Goal: Information Seeking & Learning: Learn about a topic

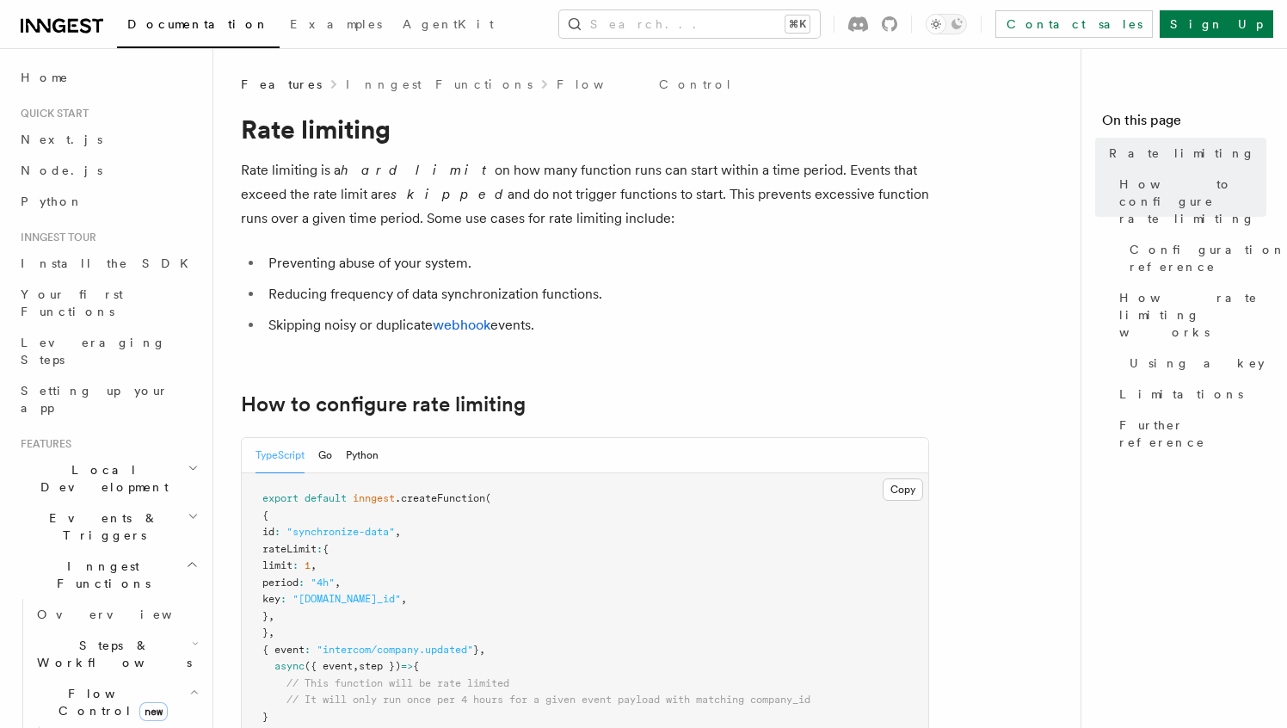
click at [182, 551] on h2 "Inngest Functions" at bounding box center [108, 575] width 188 height 48
click at [182, 630] on h2 "Middleware" at bounding box center [108, 645] width 188 height 31
click at [185, 606] on icon "button" at bounding box center [192, 613] width 14 height 14
click at [186, 558] on icon "button" at bounding box center [192, 565] width 13 height 14
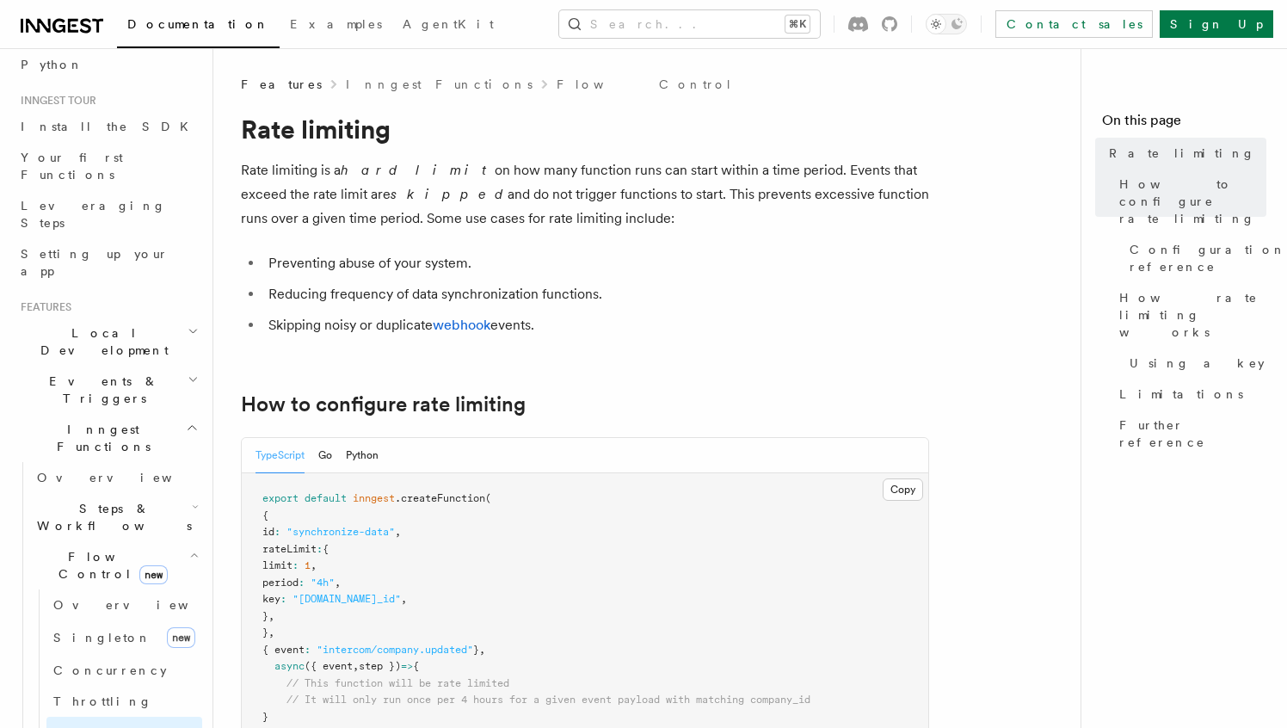
scroll to position [154, 0]
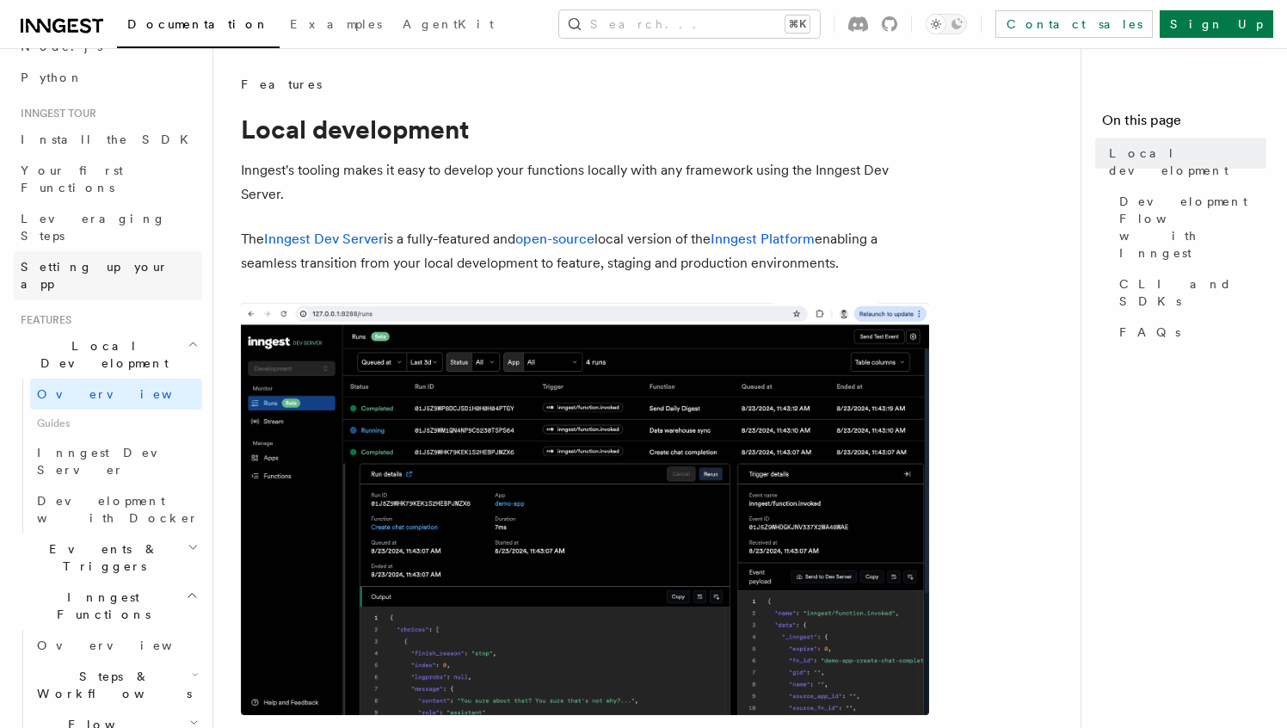
scroll to position [804, 0]
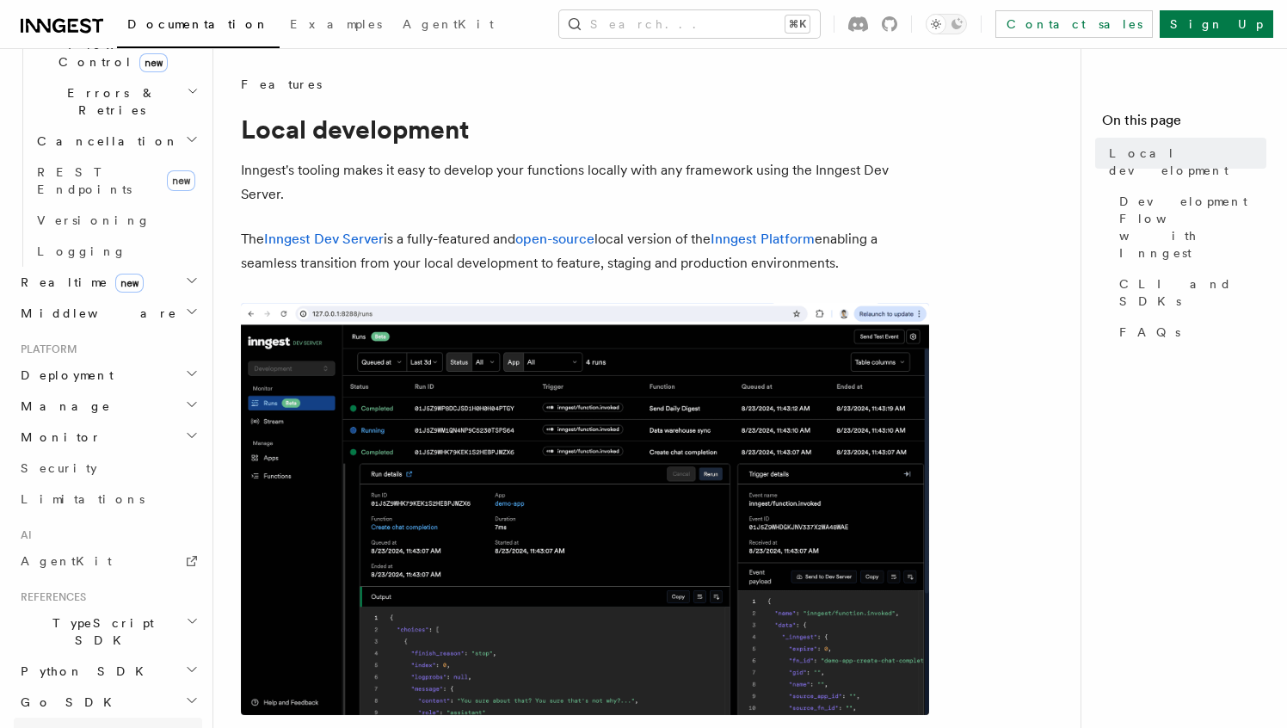
click at [77, 718] on link "REST API" at bounding box center [108, 733] width 188 height 31
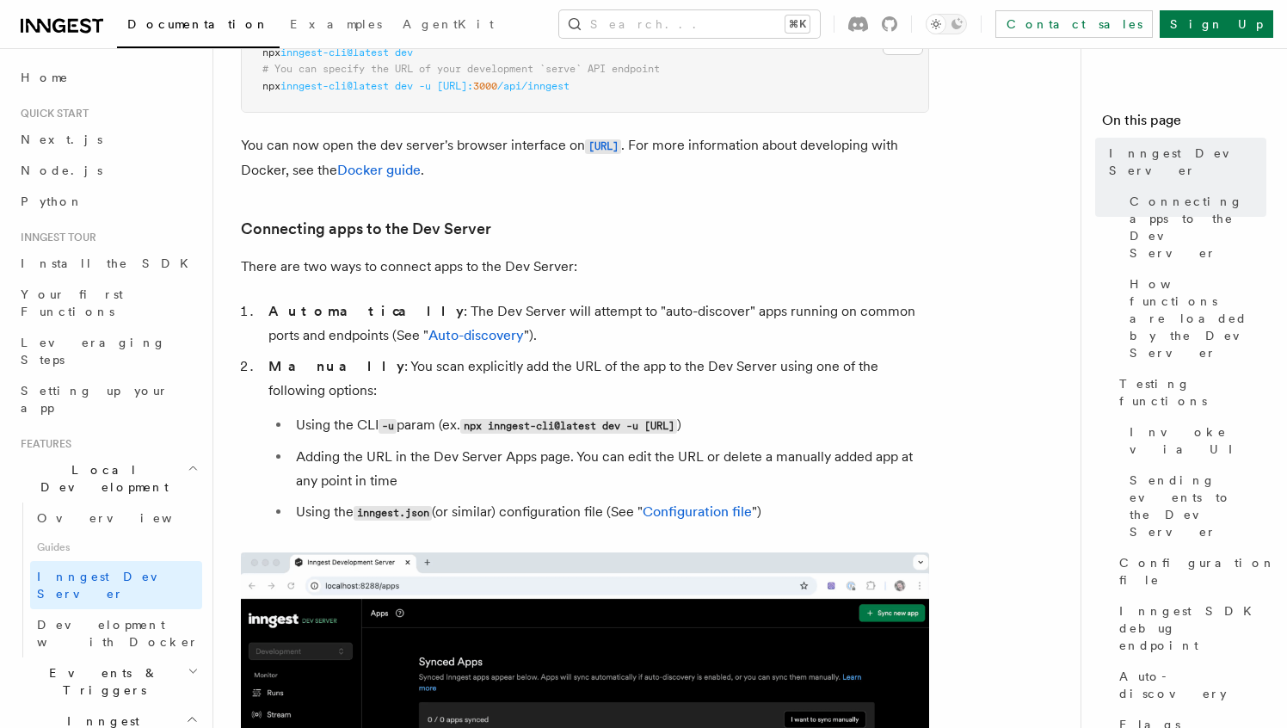
scroll to position [885, 0]
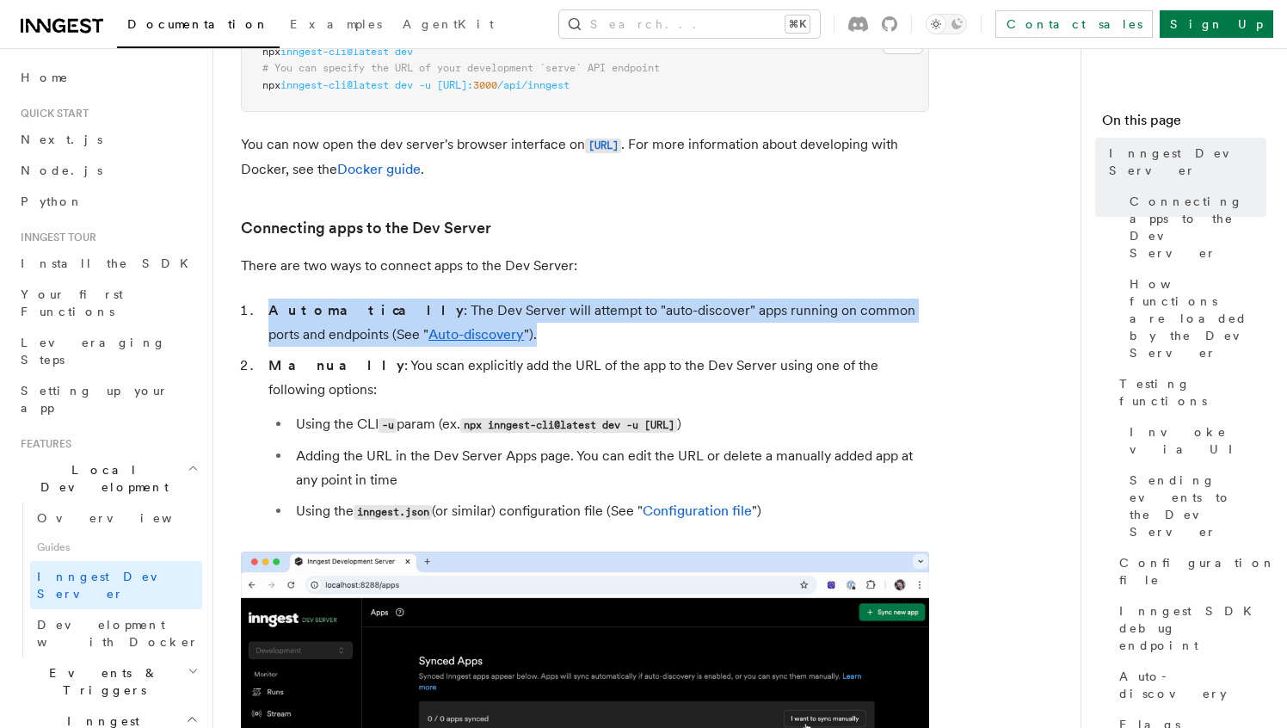
drag, startPoint x: 386, startPoint y: 284, endPoint x: 514, endPoint y: 341, distance: 139.4
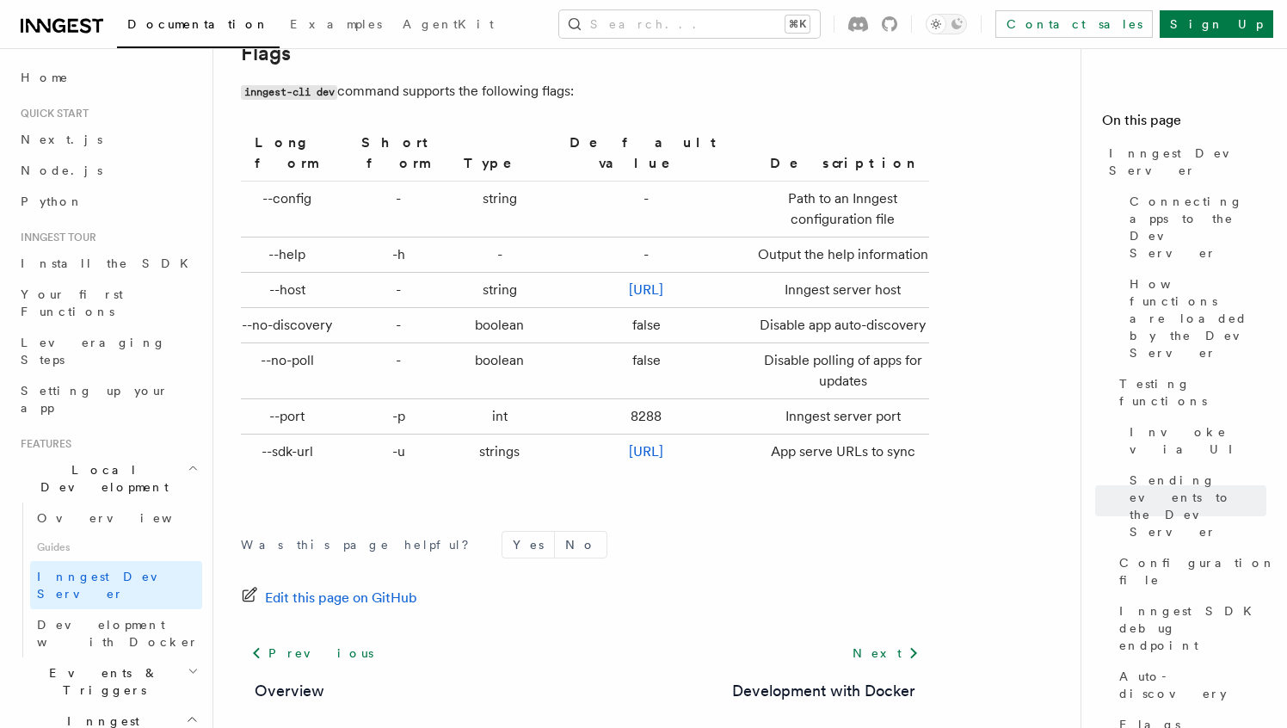
scroll to position [5723, 0]
drag, startPoint x: 723, startPoint y: 436, endPoint x: 477, endPoint y: 442, distance: 246.2
click at [477, 442] on tr "--sdk-url -u strings http://localhost:3000/api/inngest App serve URLs to sync" at bounding box center [585, 453] width 688 height 35
copy tr "http://localhost:3000/api/inngest"
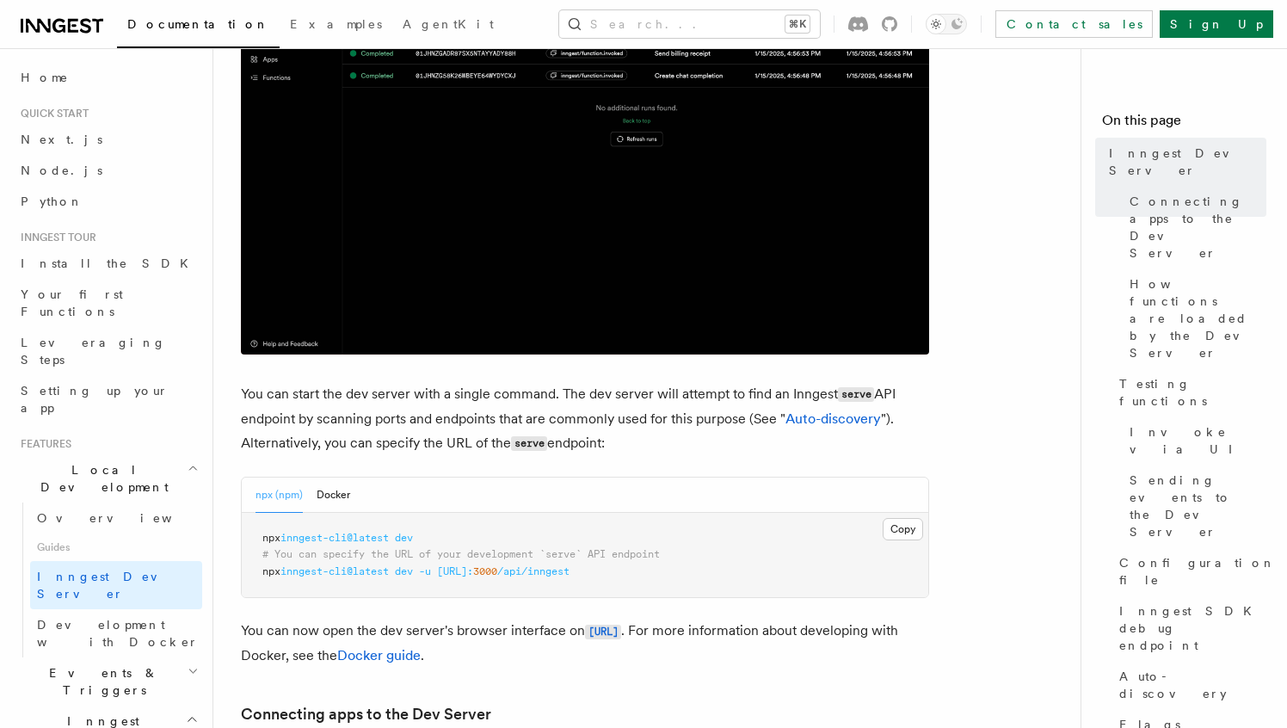
scroll to position [0, 0]
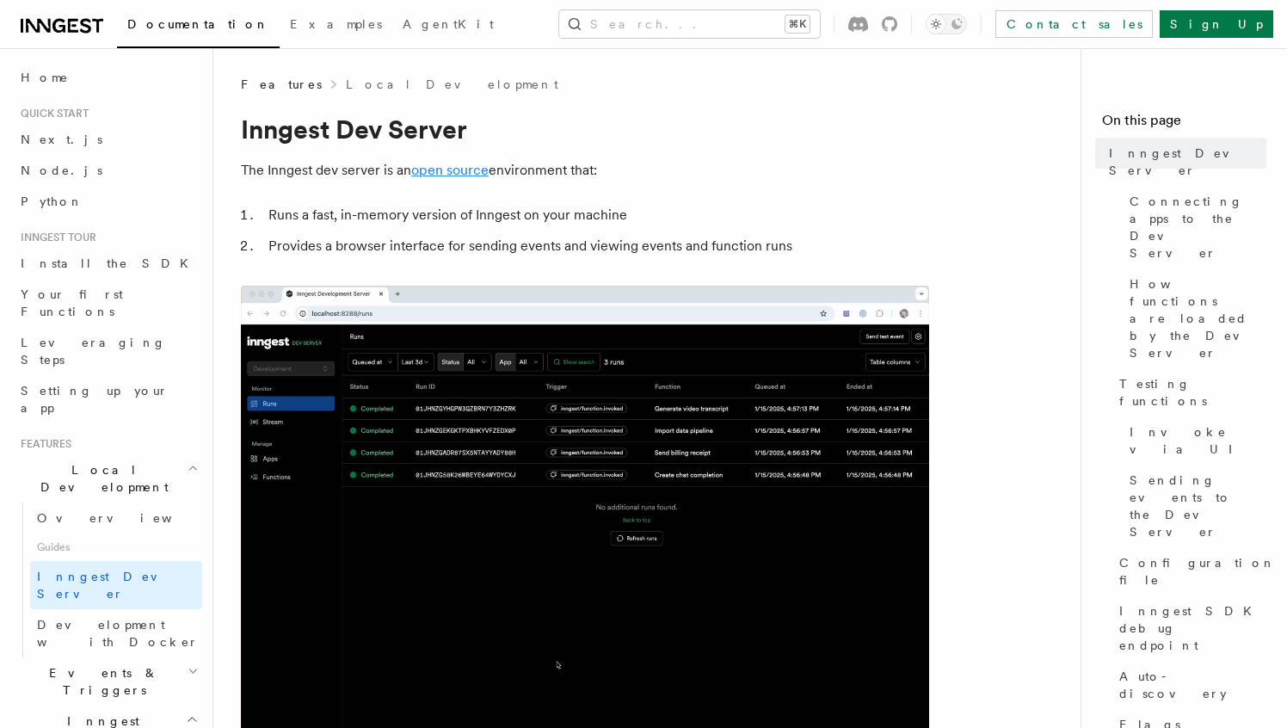
click at [444, 165] on link "open source" at bounding box center [449, 170] width 77 height 16
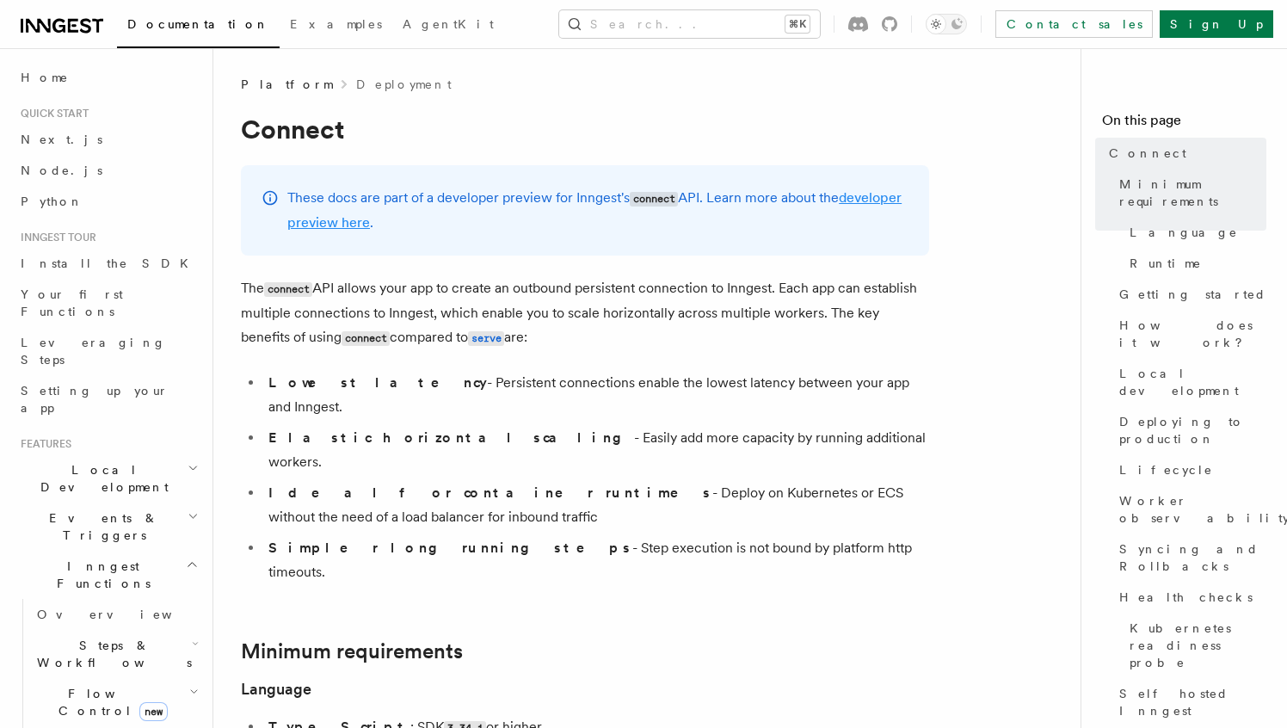
click at [420, 223] on link "developer preview here" at bounding box center [594, 209] width 614 height 41
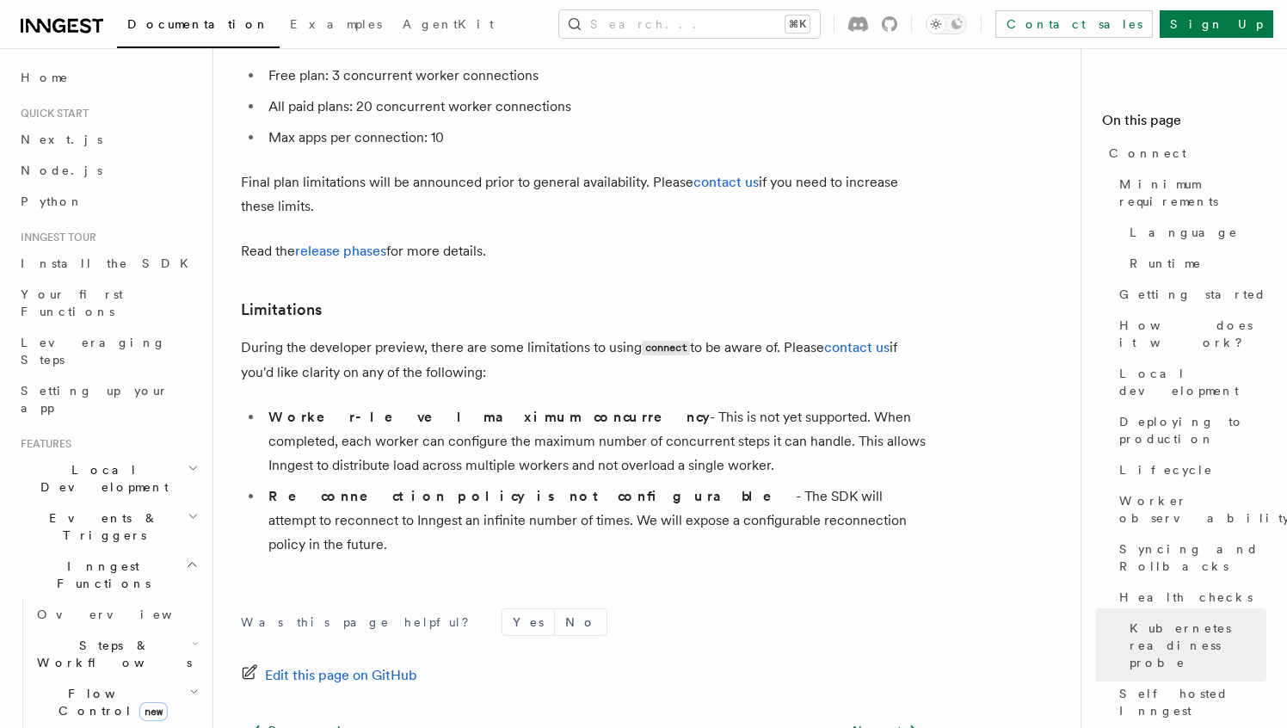
scroll to position [9597, 0]
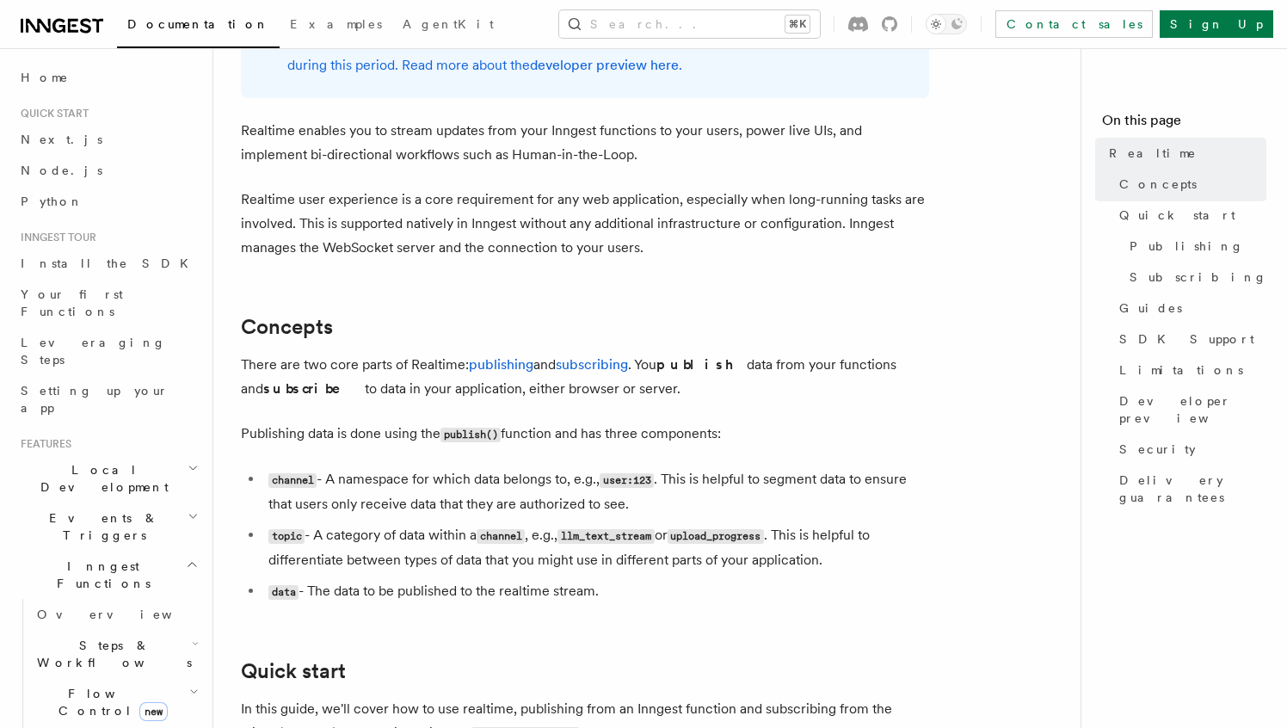
scroll to position [174, 0]
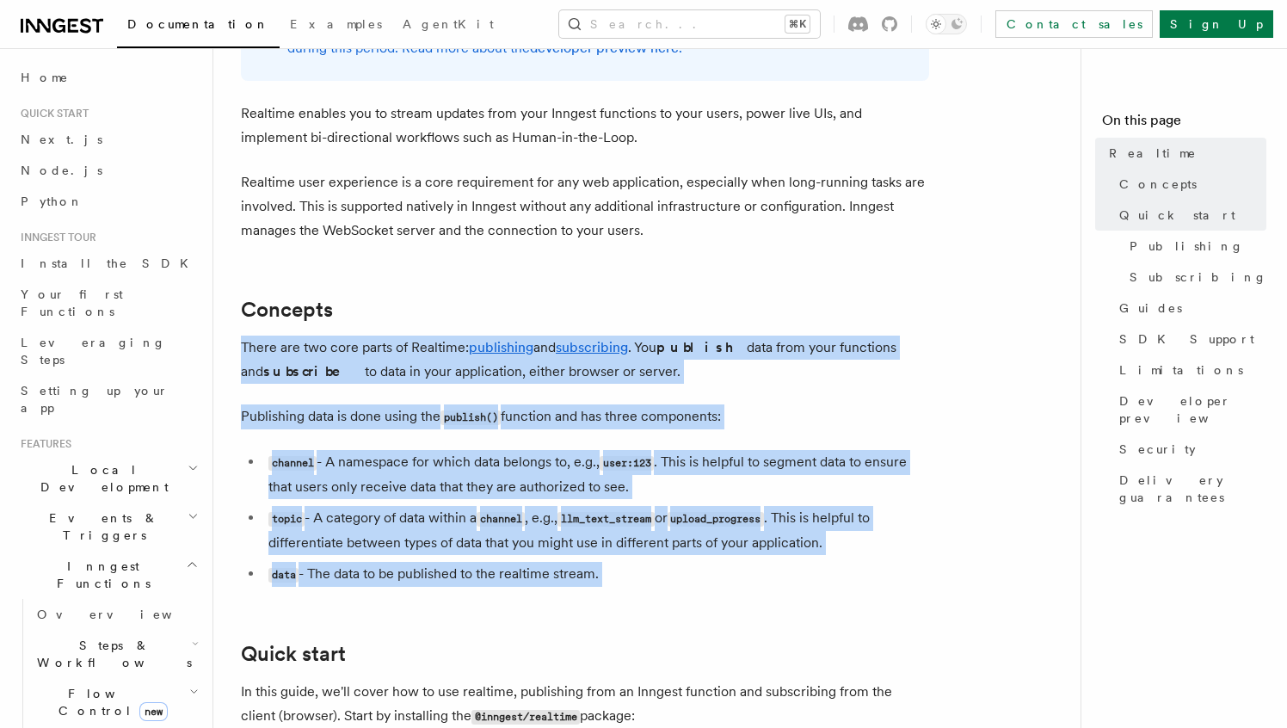
drag, startPoint x: 420, startPoint y: 307, endPoint x: 510, endPoint y: 601, distance: 307.0
drag, startPoint x: 617, startPoint y: 601, endPoint x: 523, endPoint y: 276, distance: 338.5
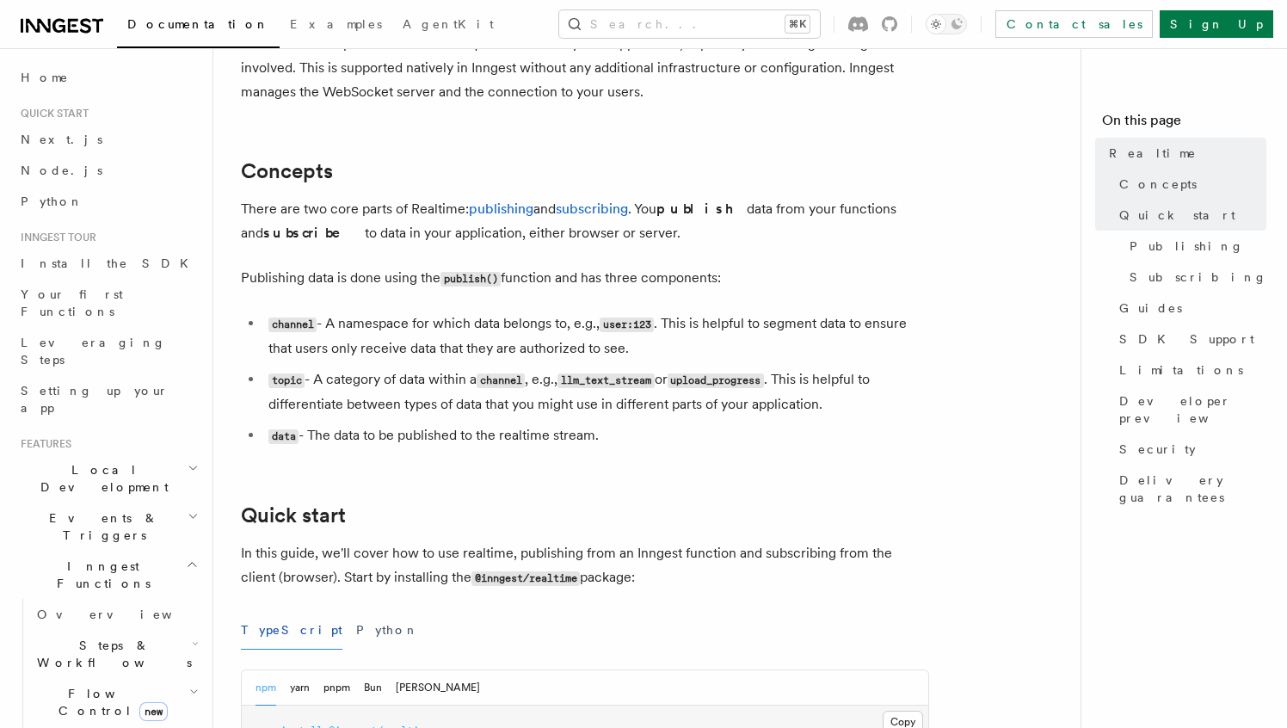
scroll to position [330, 0]
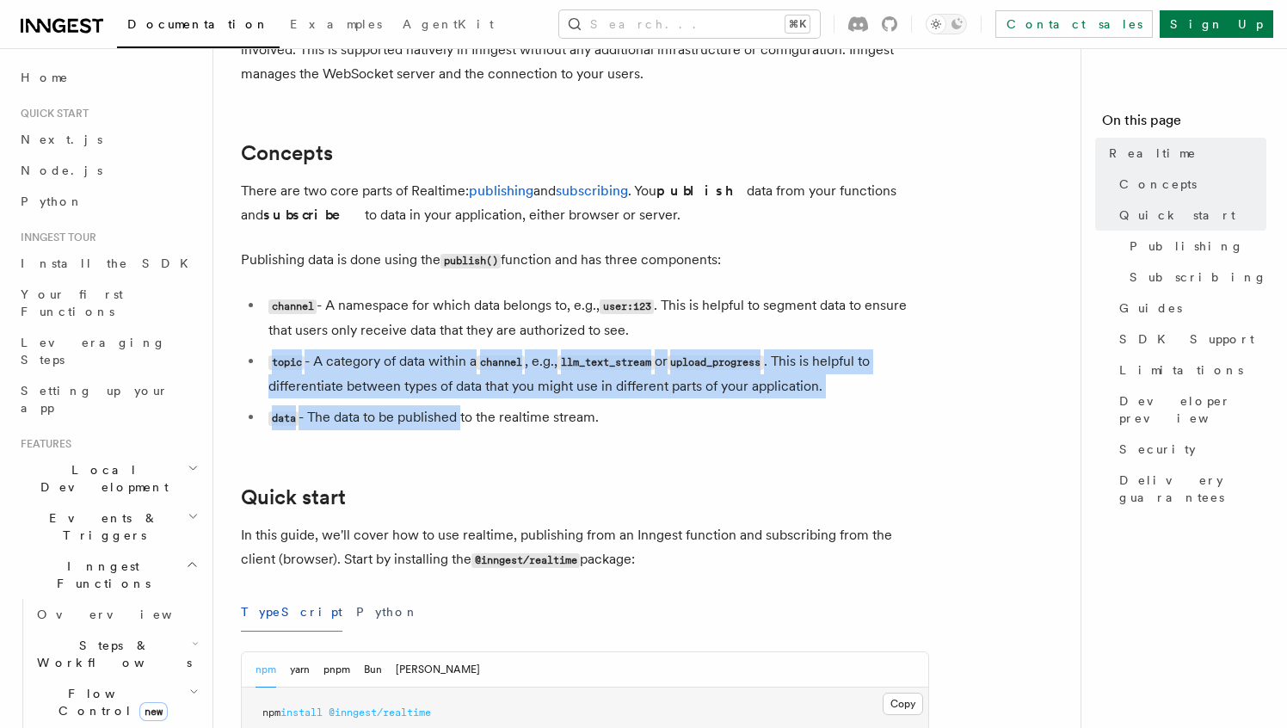
drag, startPoint x: 451, startPoint y: 349, endPoint x: 461, endPoint y: 406, distance: 57.7
click at [462, 406] on ul "channel - A namespace for which data belongs to, e.g., user:123 . This is helpf…" at bounding box center [585, 361] width 688 height 137
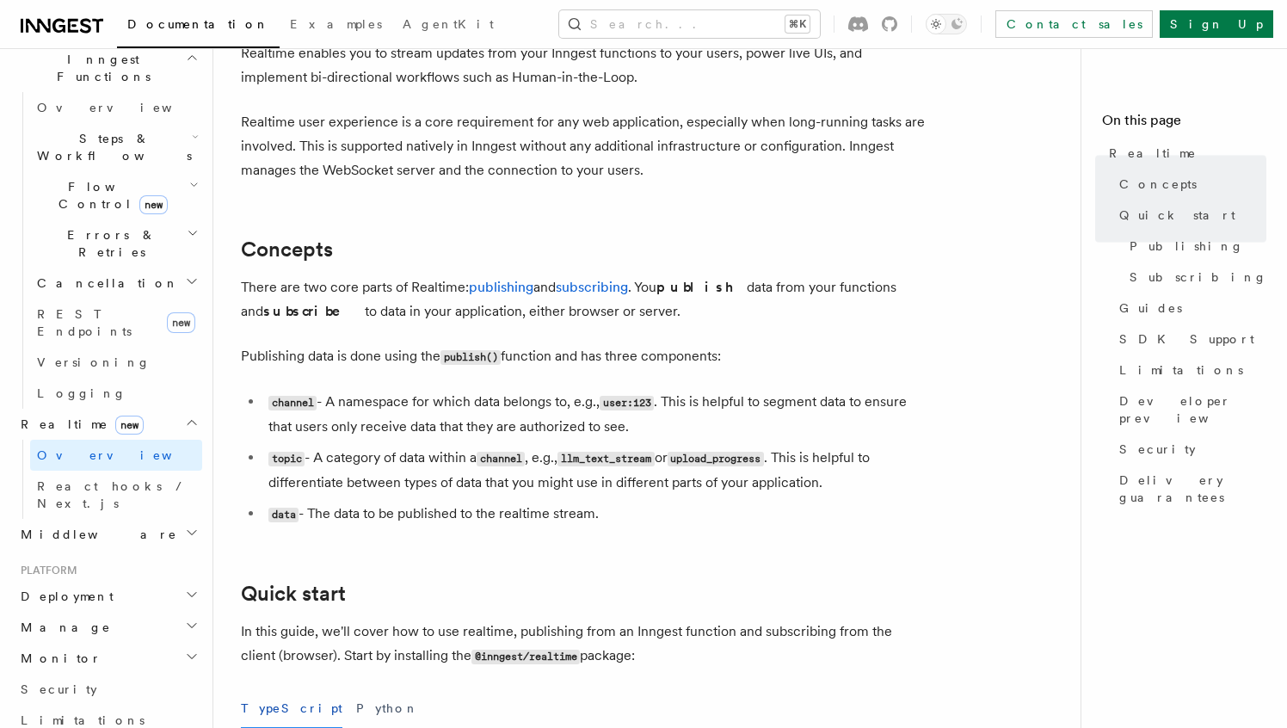
scroll to position [0, 0]
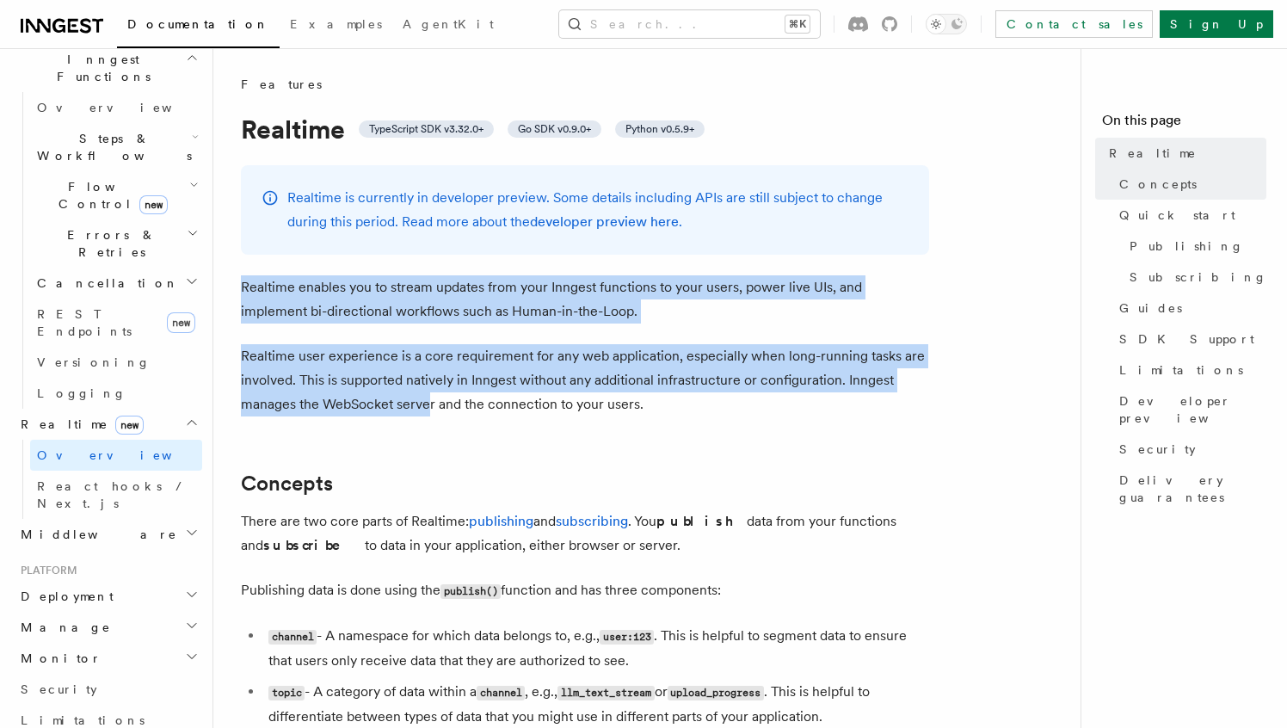
drag, startPoint x: 404, startPoint y: 266, endPoint x: 424, endPoint y: 409, distance: 144.2
click at [424, 409] on p "Realtime user experience is a core requirement for any web application, especia…" at bounding box center [585, 380] width 688 height 72
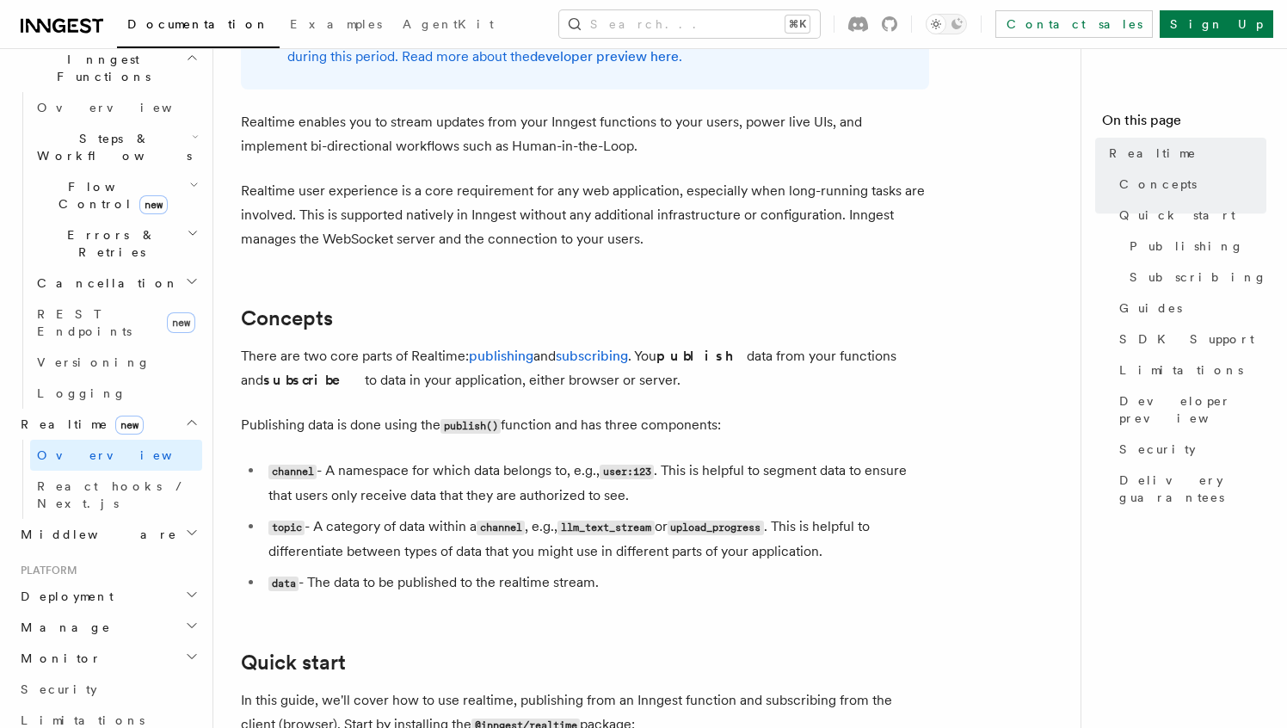
scroll to position [188, 0]
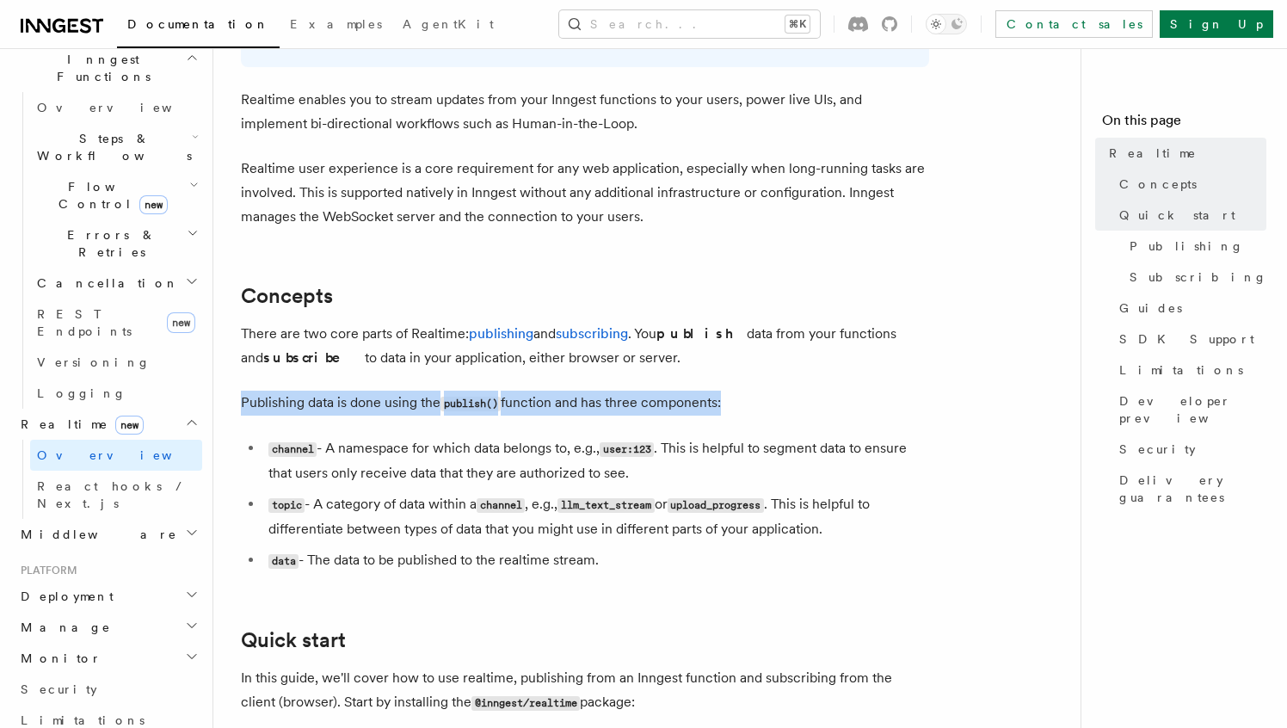
drag, startPoint x: 378, startPoint y: 379, endPoint x: 371, endPoint y: 416, distance: 36.8
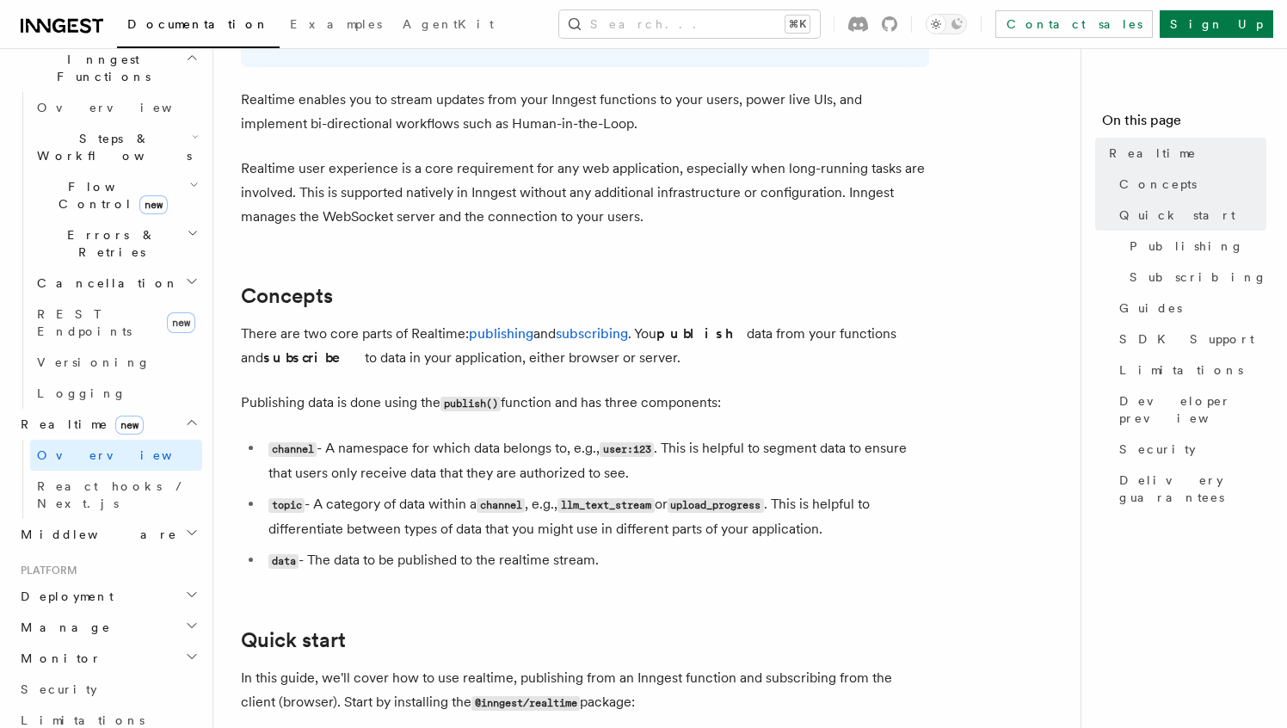
click at [375, 400] on p "Publishing data is done using the publish() function and has three components:" at bounding box center [585, 403] width 688 height 25
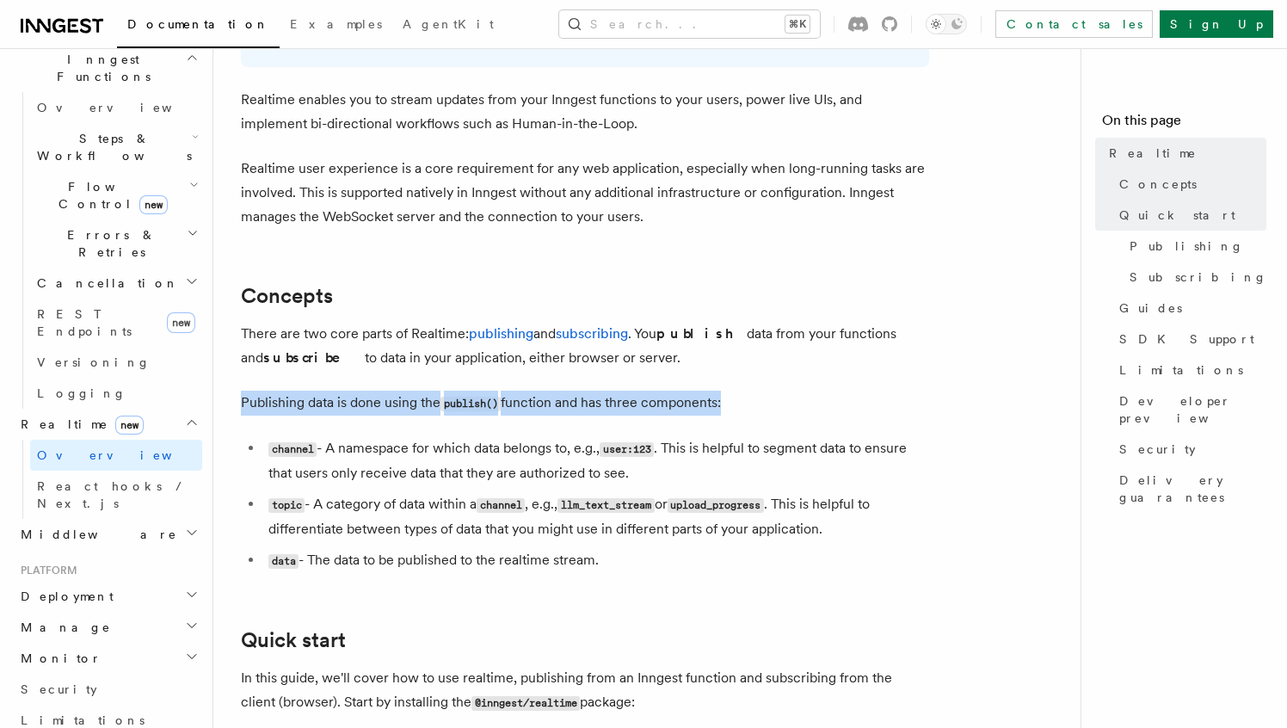
click at [375, 400] on p "Publishing data is done using the publish() function and has three components:" at bounding box center [585, 403] width 688 height 25
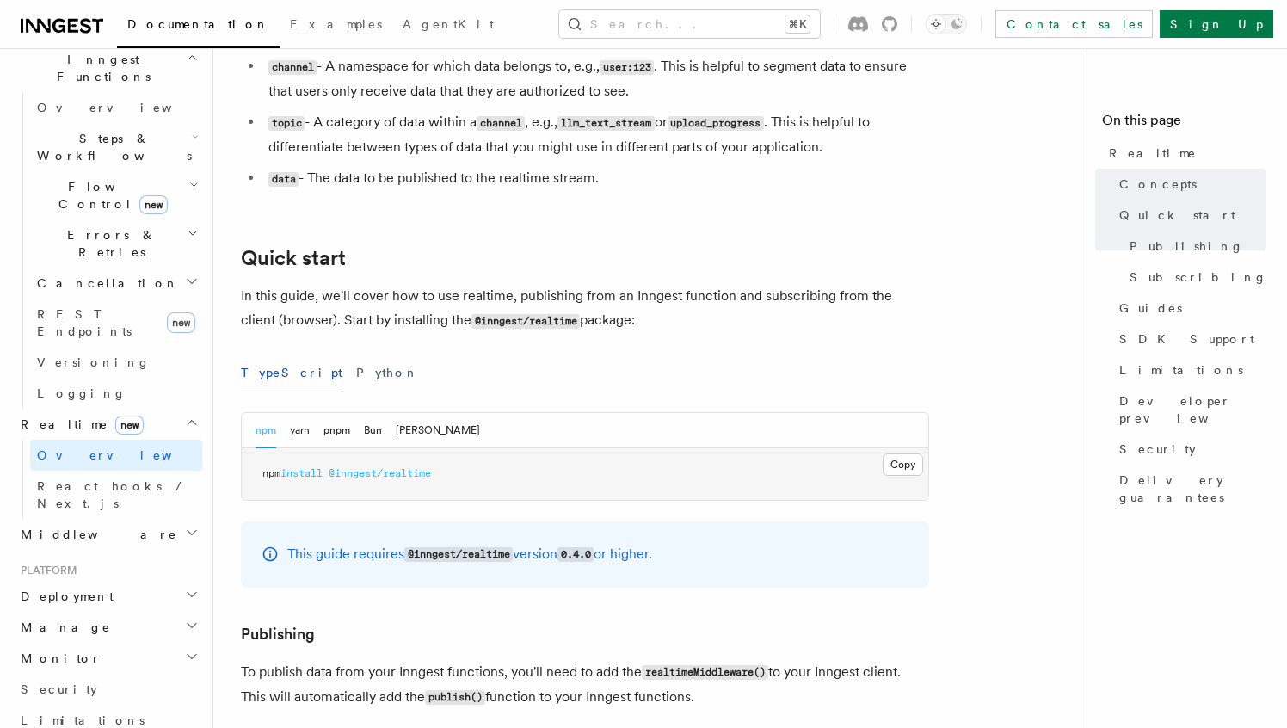
scroll to position [583, 0]
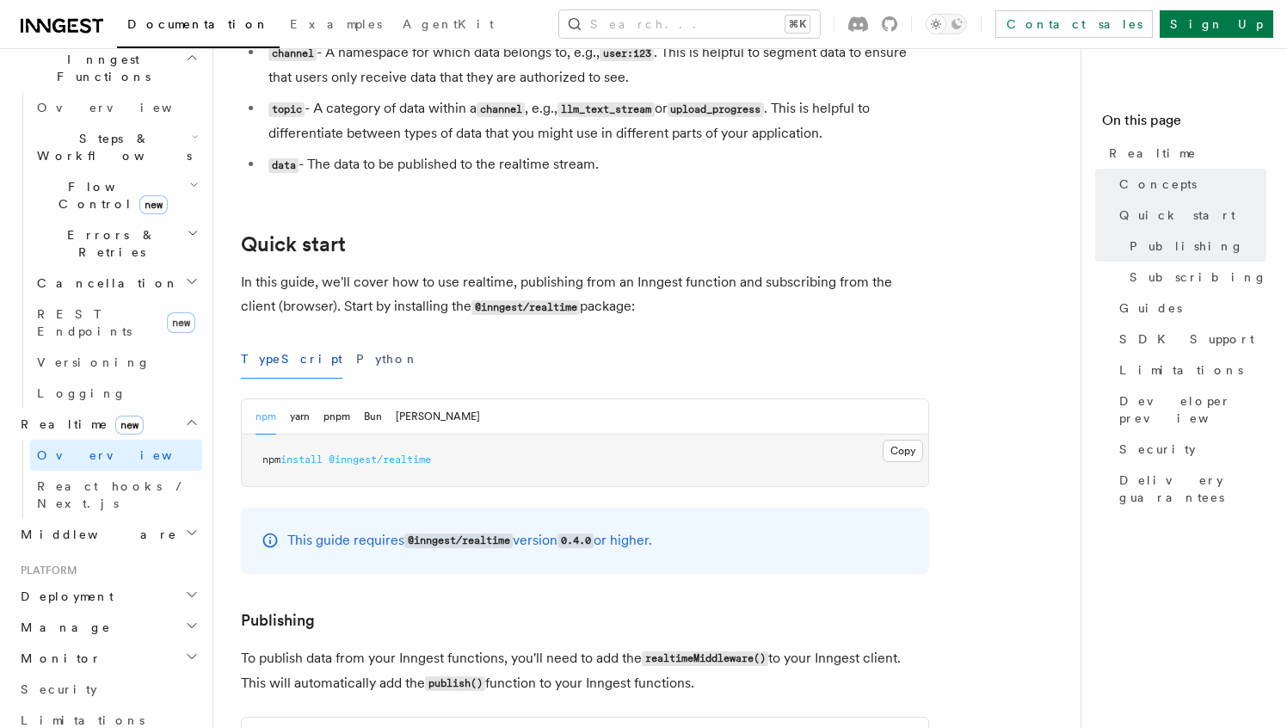
click at [392, 302] on p "In this guide, we'll cover how to use realtime, publishing from an Inngest func…" at bounding box center [585, 294] width 688 height 49
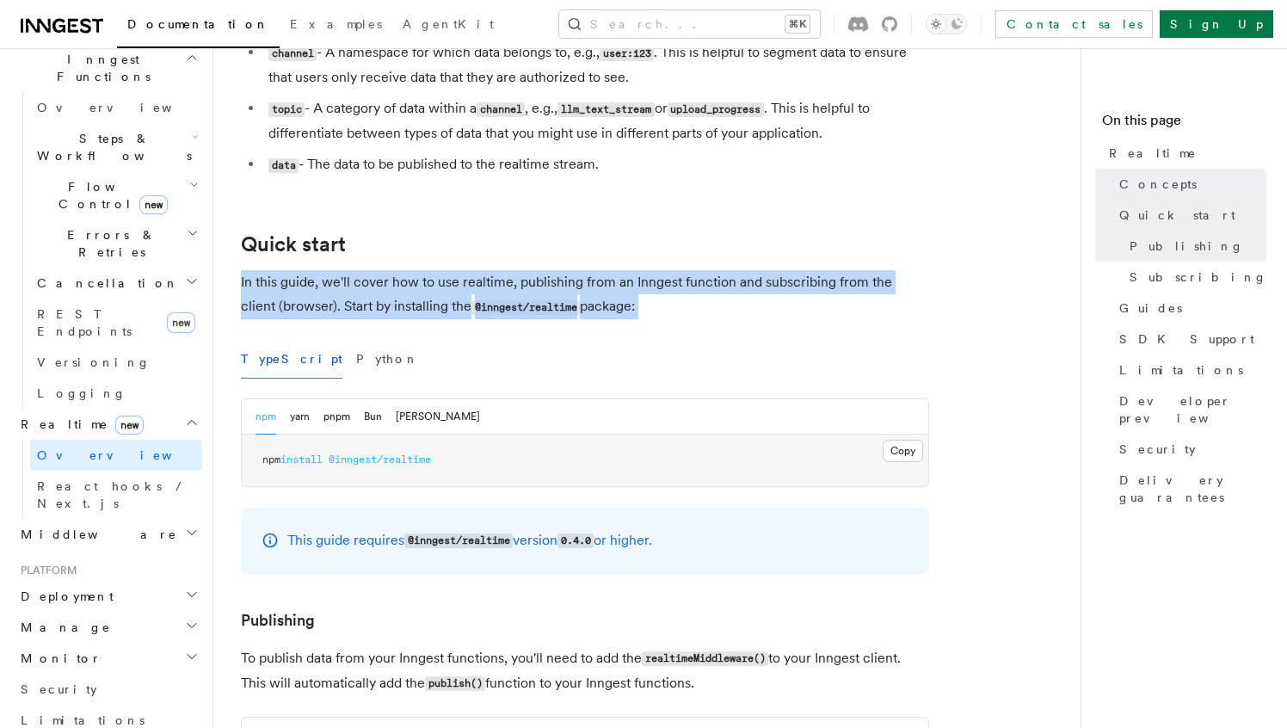
click at [392, 302] on p "In this guide, we'll cover how to use realtime, publishing from an Inngest func…" at bounding box center [585, 294] width 688 height 49
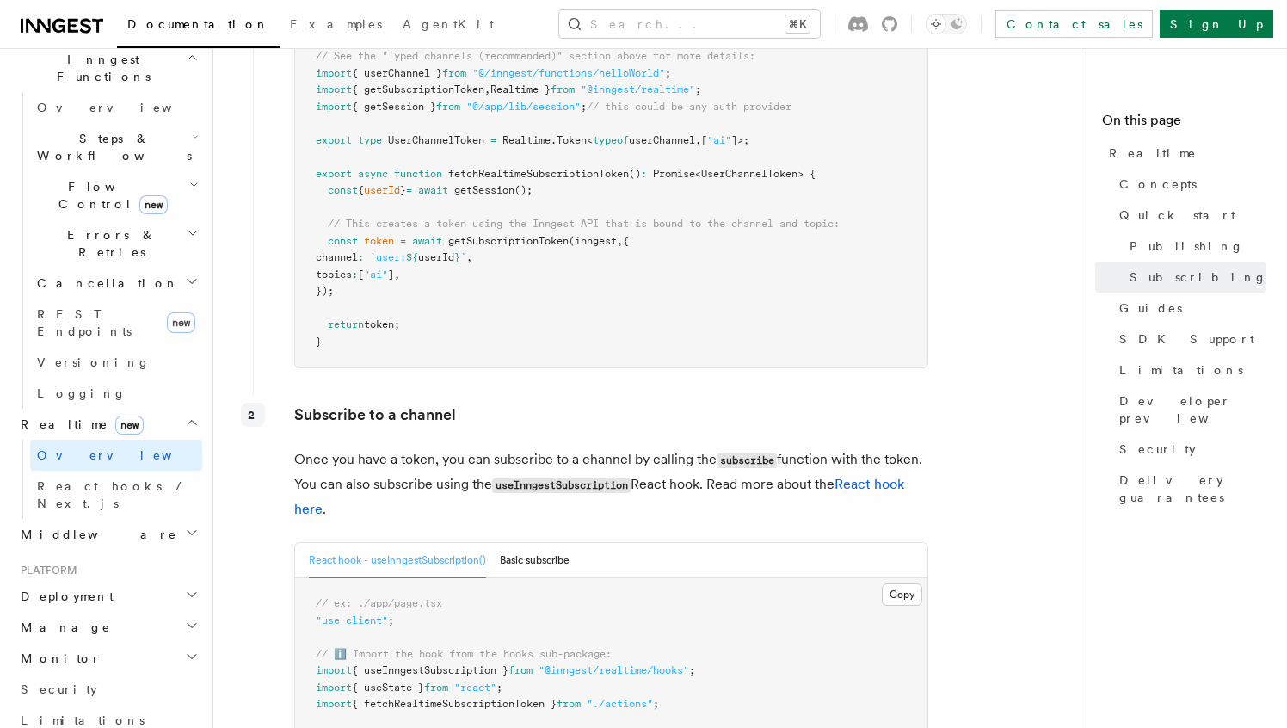
scroll to position [2792, 0]
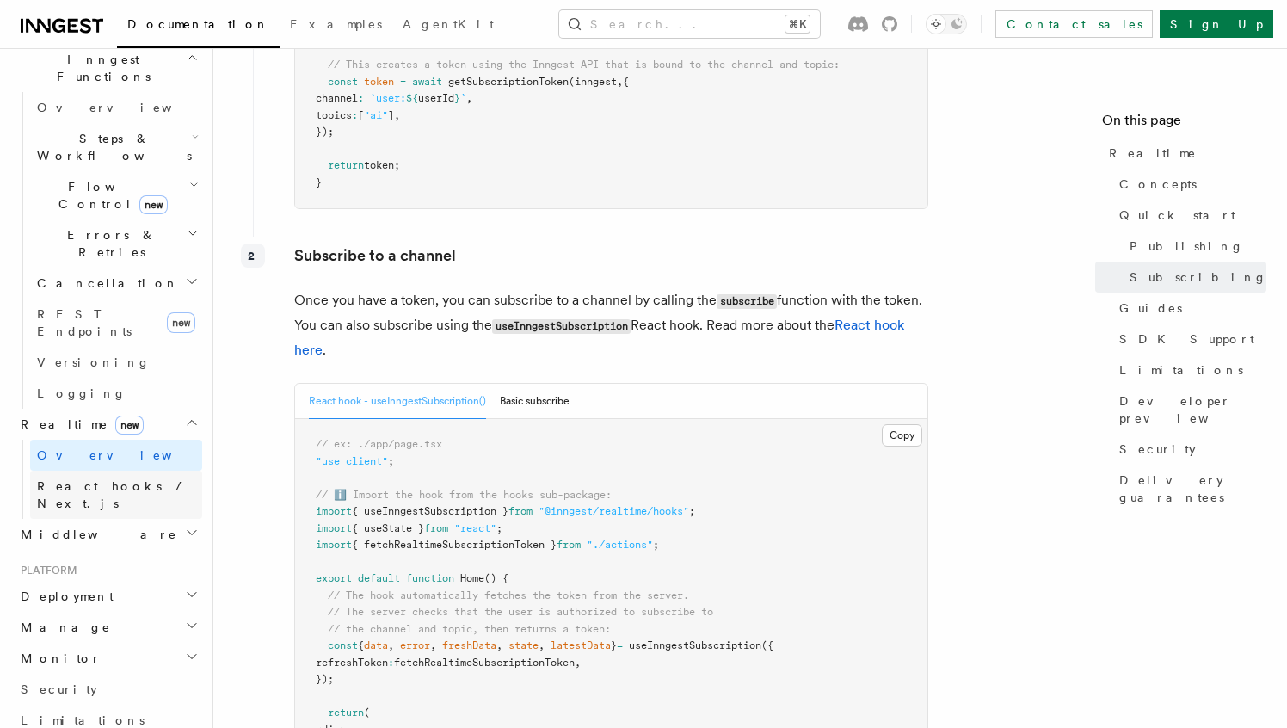
click at [108, 479] on span "React hooks / Next.js" at bounding box center [113, 494] width 152 height 31
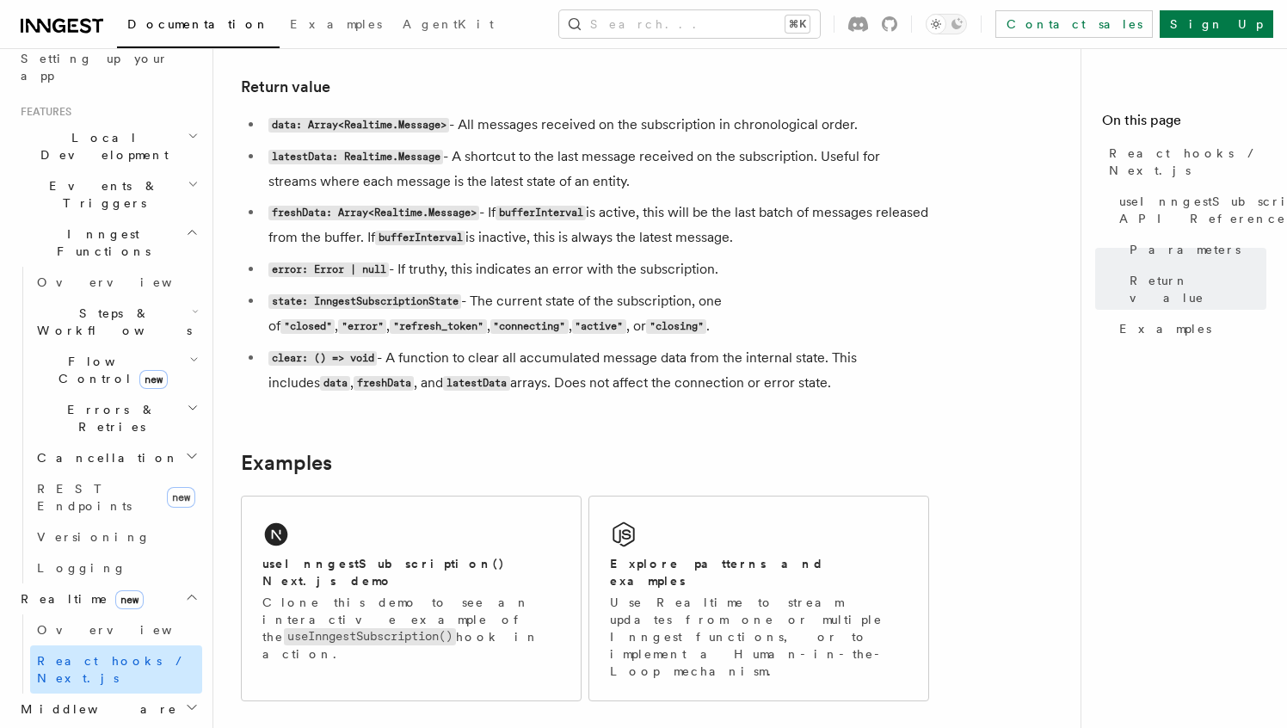
scroll to position [310, 0]
